Goal: Task Accomplishment & Management: Manage account settings

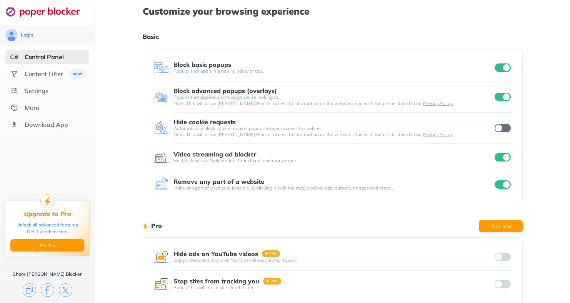
click at [504, 70] on input "checkbox" at bounding box center [502, 67] width 16 height 8
click at [506, 97] on input "checkbox" at bounding box center [502, 97] width 16 height 8
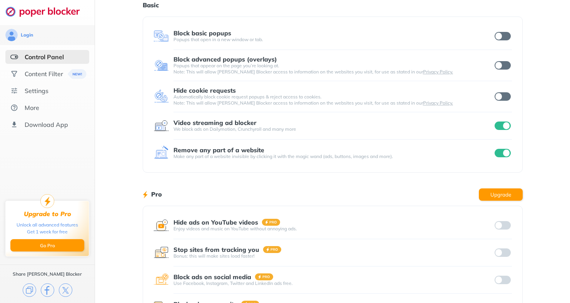
scroll to position [95, 0]
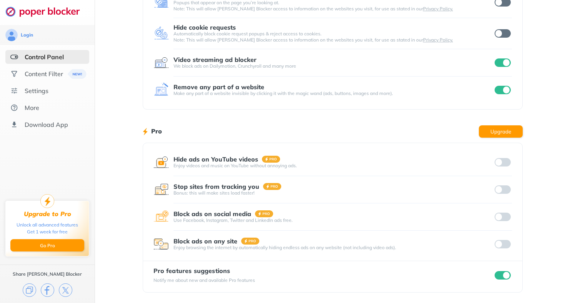
click at [499, 33] on input "checkbox" at bounding box center [502, 33] width 16 height 8
